Goal: Task Accomplishment & Management: Use online tool/utility

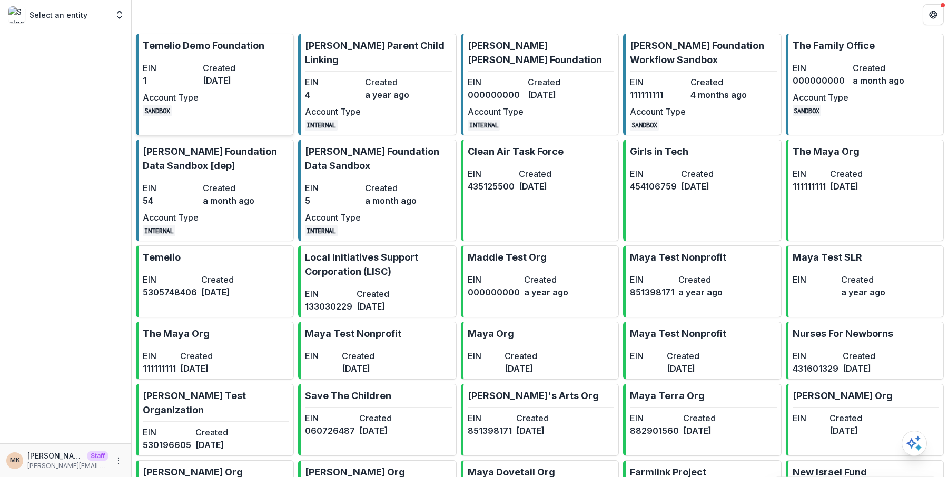
click at [199, 112] on div "EIN 1 Created [DATE] Account Type SANDBOX" at bounding box center [201, 89] width 116 height 55
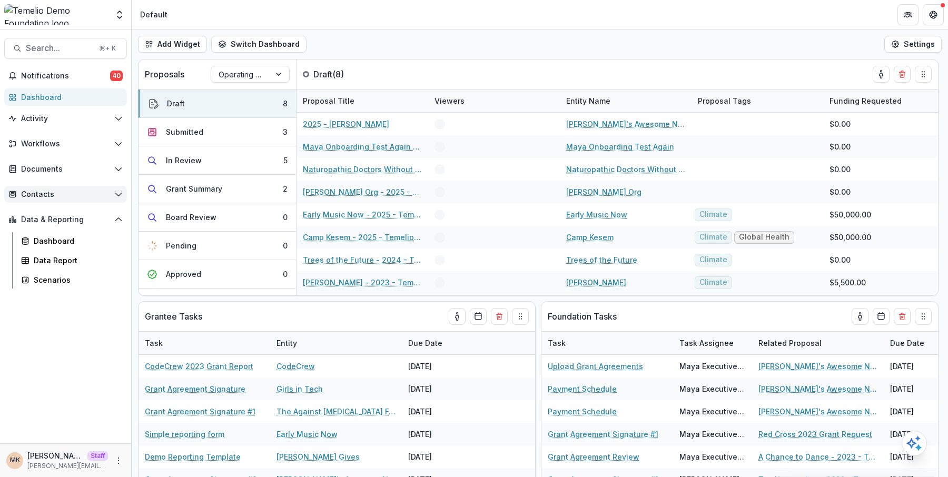
click at [50, 194] on span "Contacts" at bounding box center [65, 194] width 89 height 9
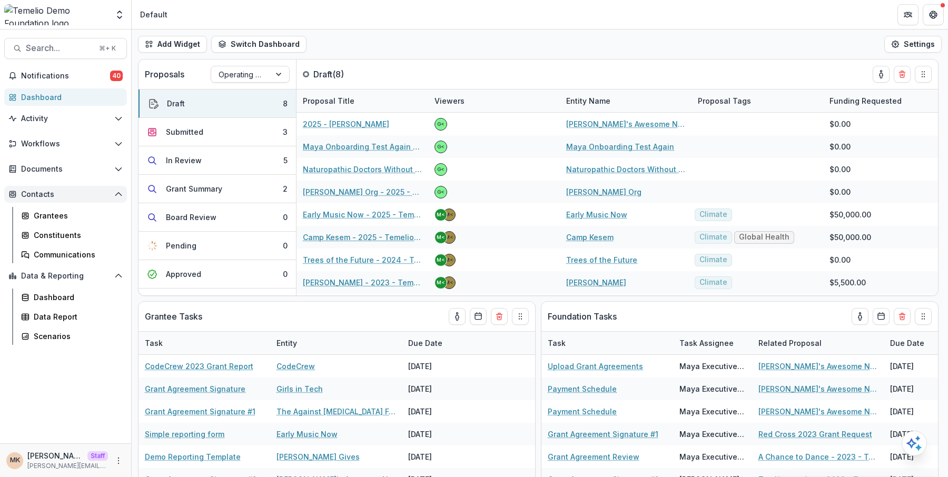
click at [54, 185] on div "Notifications 40 Dashboard Activity Tasks Workflows Nominations Proposals Form …" at bounding box center [65, 255] width 131 height 376
click at [57, 146] on span "Workflows" at bounding box center [65, 144] width 89 height 9
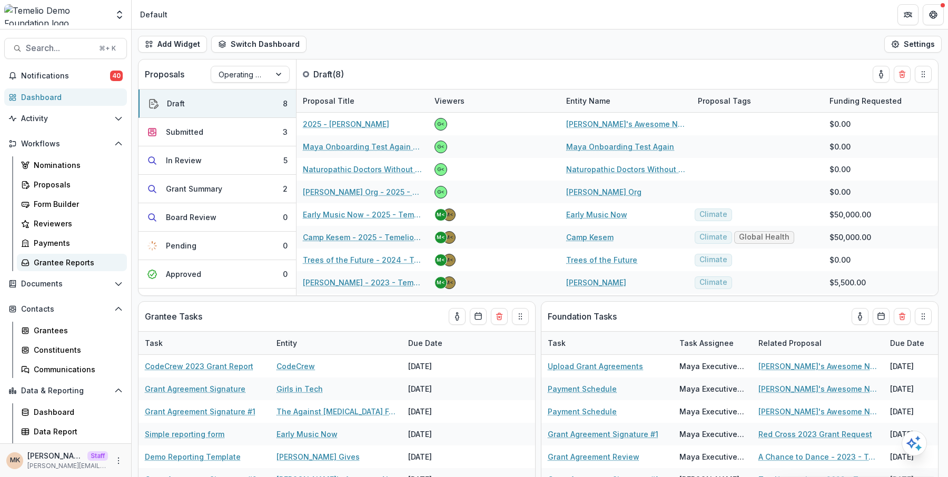
click at [58, 258] on div "Grantee Reports" at bounding box center [76, 262] width 85 height 11
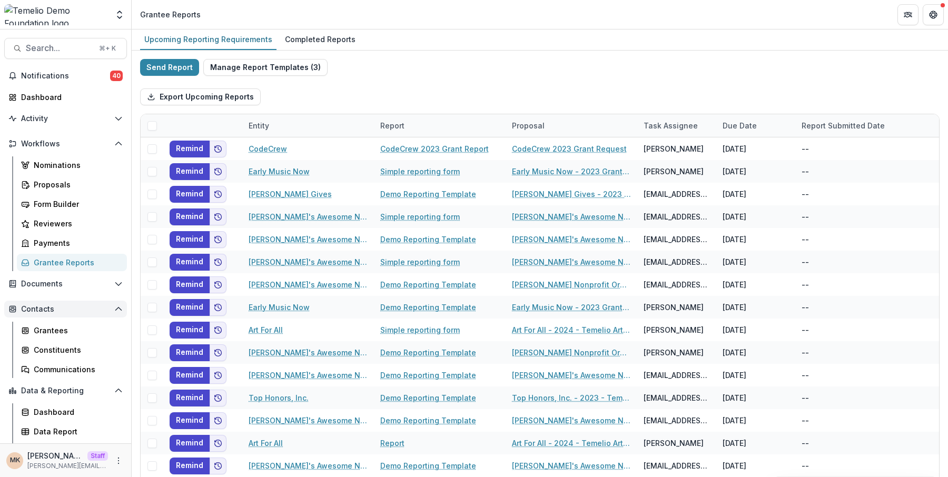
click at [39, 308] on span "Contacts" at bounding box center [65, 309] width 89 height 9
click at [40, 331] on span "Data & Reporting" at bounding box center [65, 334] width 89 height 9
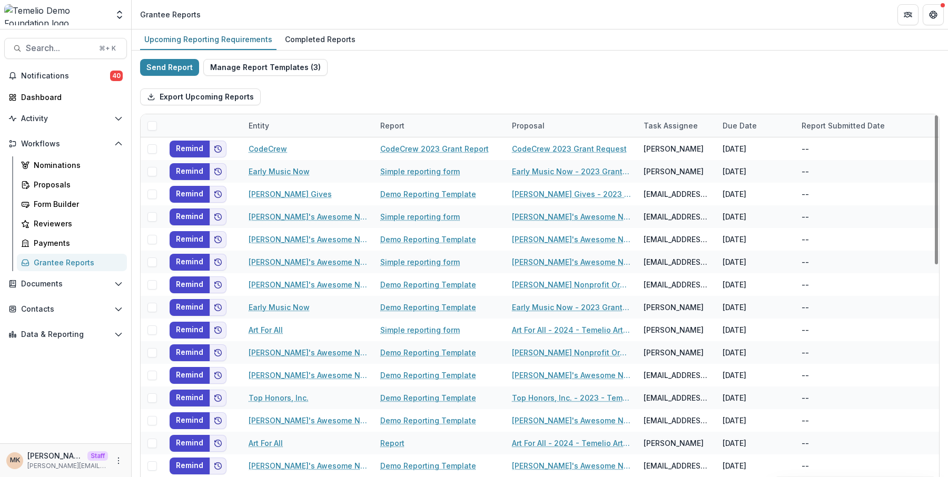
click at [154, 126] on span at bounding box center [151, 125] width 9 height 9
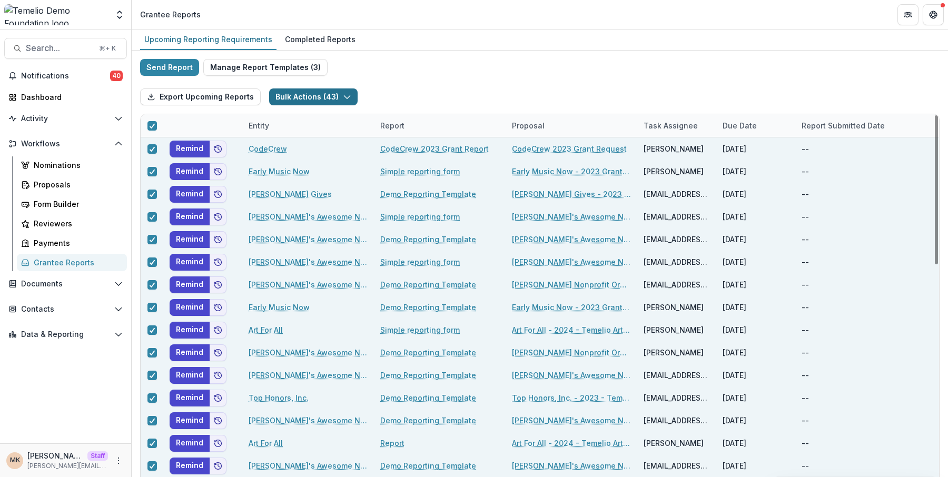
click at [295, 94] on button "Bulk Actions ( 43 )" at bounding box center [313, 96] width 88 height 17
